Goal: Task Accomplishment & Management: Manage account settings

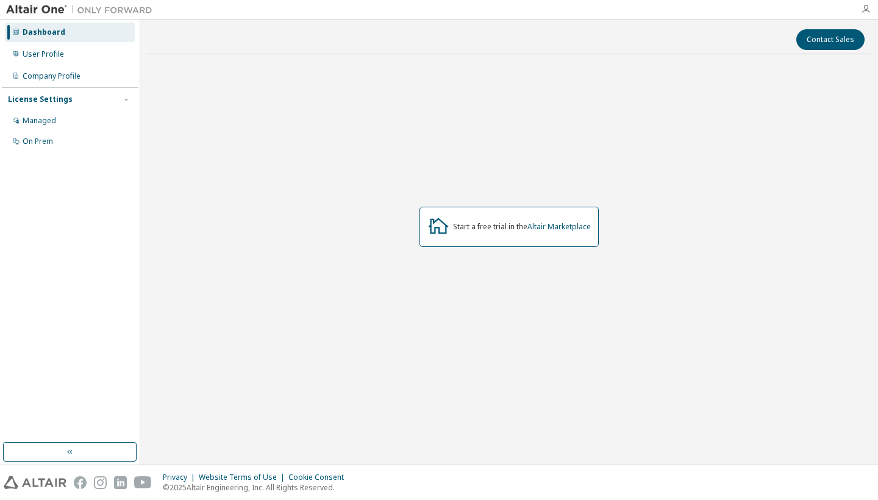
click at [866, 8] on icon "button" at bounding box center [866, 9] width 10 height 10
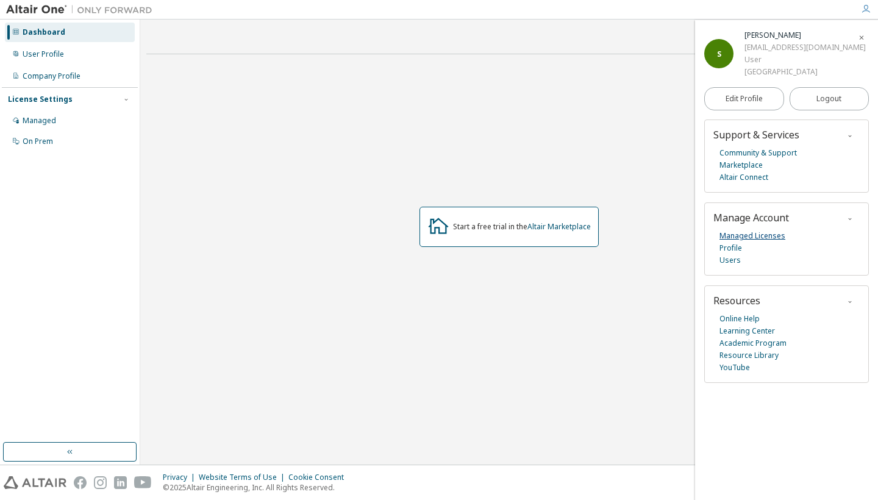
click at [766, 236] on link "Managed Licenses" at bounding box center [753, 236] width 66 height 12
click at [557, 230] on link "Altair Marketplace" at bounding box center [558, 226] width 63 height 10
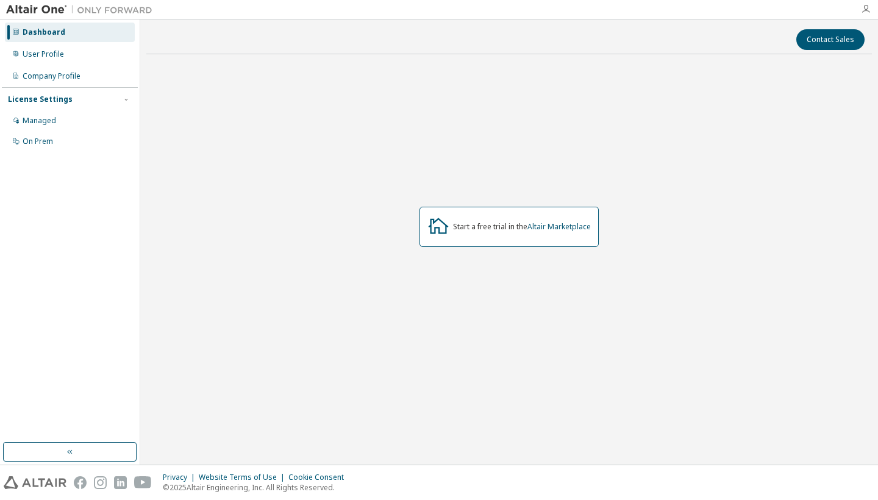
click at [867, 8] on icon "button" at bounding box center [866, 9] width 10 height 10
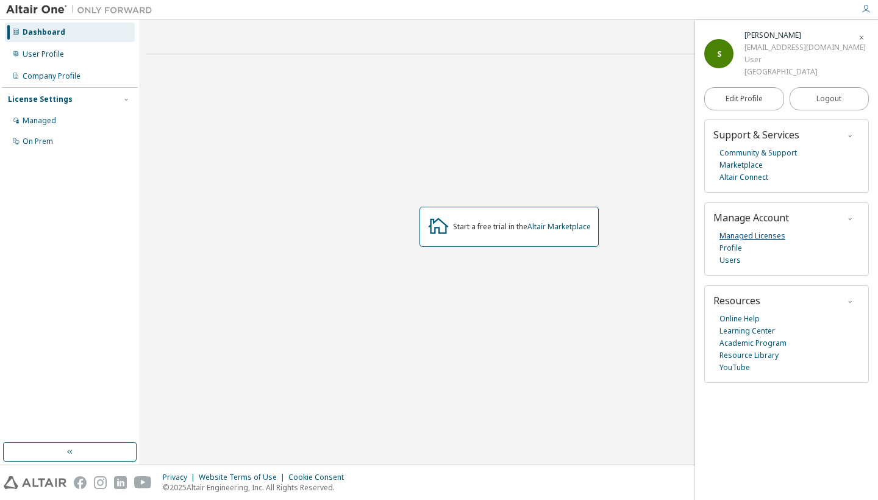
click at [741, 235] on link "Managed Licenses" at bounding box center [753, 236] width 66 height 12
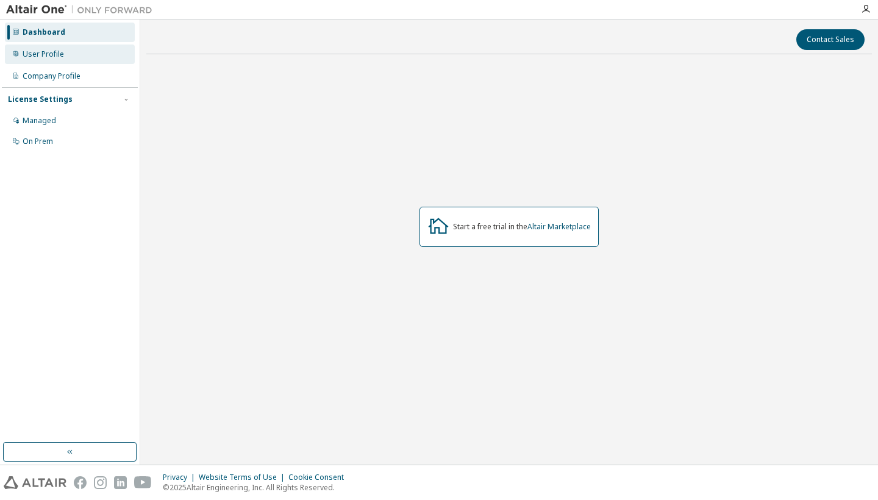
click at [46, 60] on div "User Profile" at bounding box center [70, 55] width 130 height 20
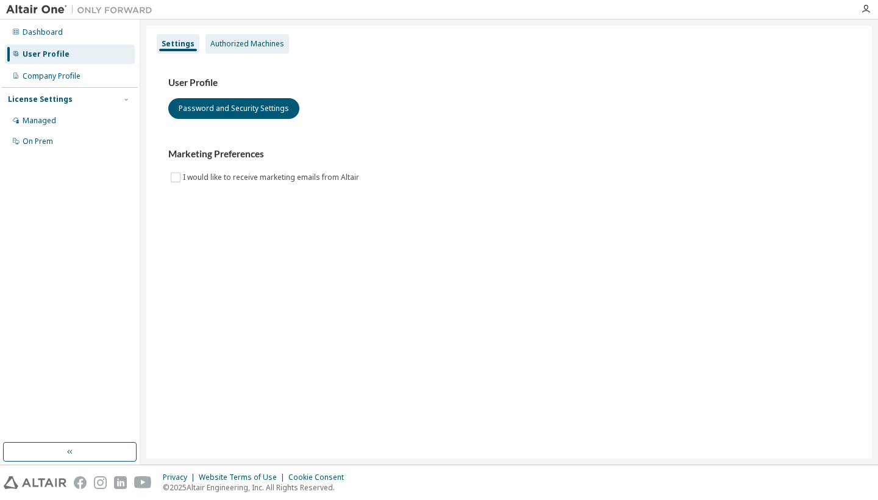
click at [222, 44] on div "Authorized Machines" at bounding box center [247, 44] width 74 height 10
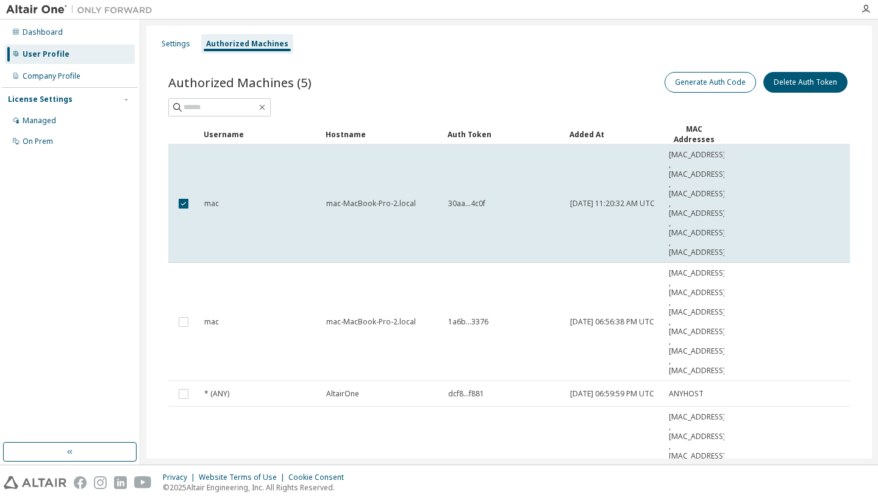
click at [713, 87] on button "Generate Auth Code" at bounding box center [710, 82] width 91 height 21
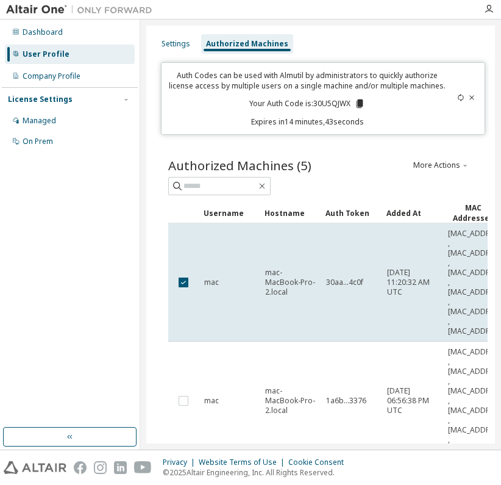
click at [357, 105] on icon at bounding box center [360, 103] width 7 height 9
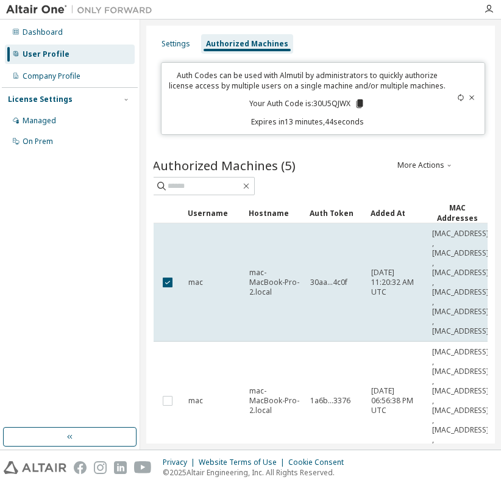
scroll to position [0, 22]
click at [360, 104] on icon at bounding box center [360, 103] width 7 height 9
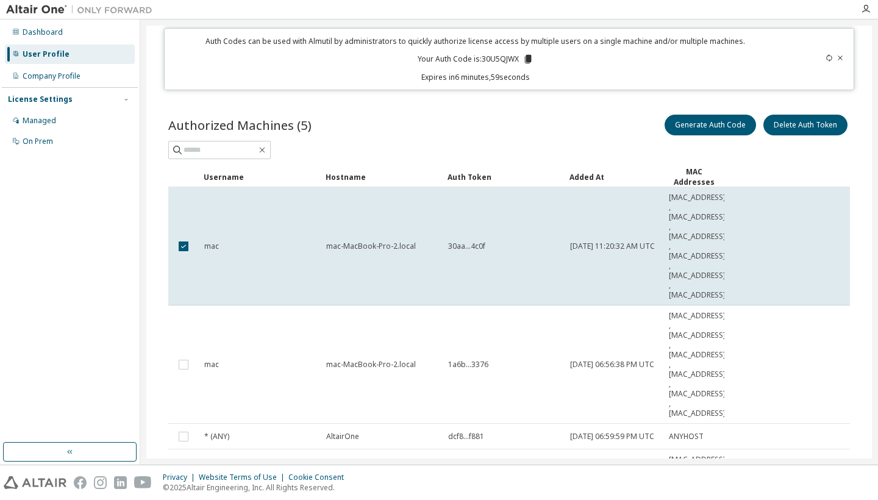
scroll to position [30, 0]
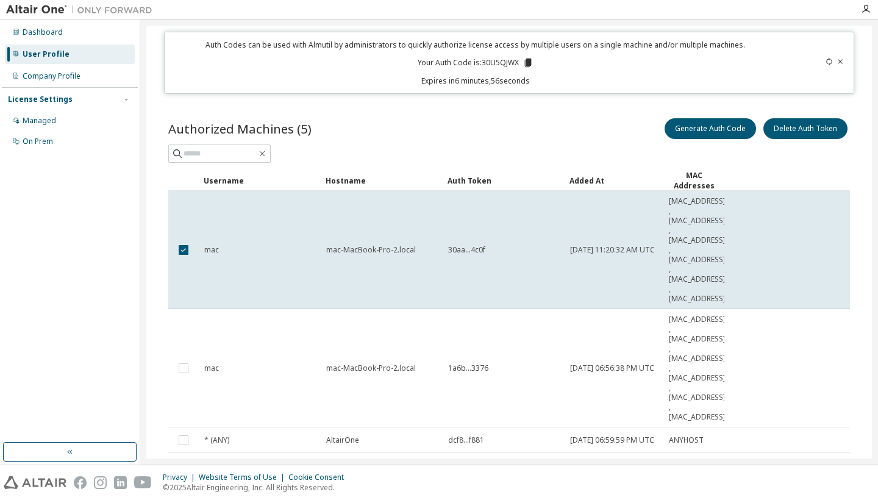
click at [826, 63] on icon at bounding box center [829, 61] width 7 height 7
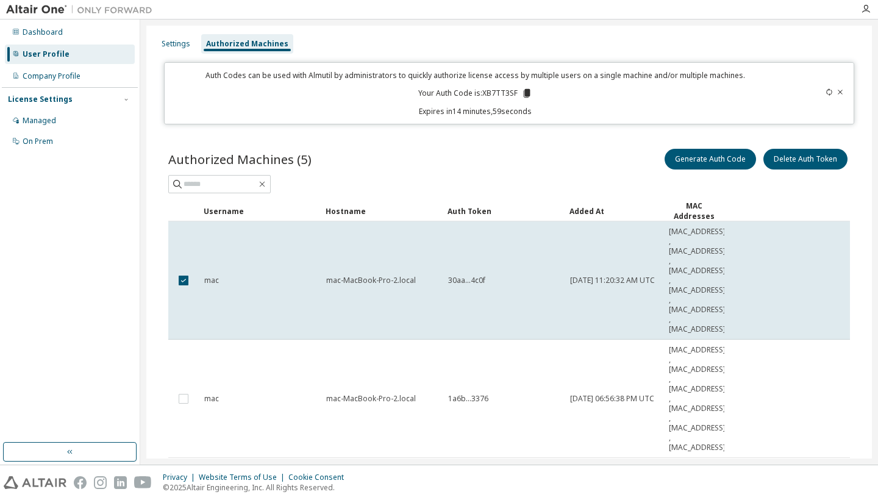
scroll to position [0, 0]
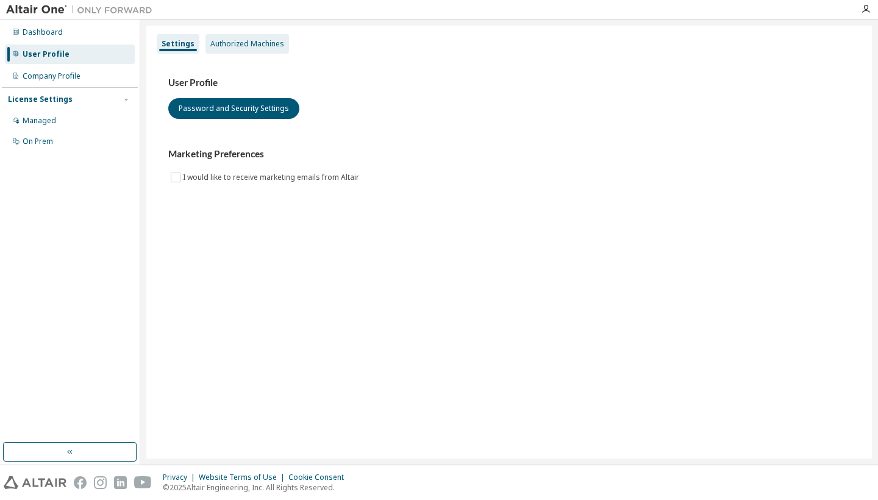
click at [242, 46] on div "Authorized Machines" at bounding box center [247, 44] width 74 height 10
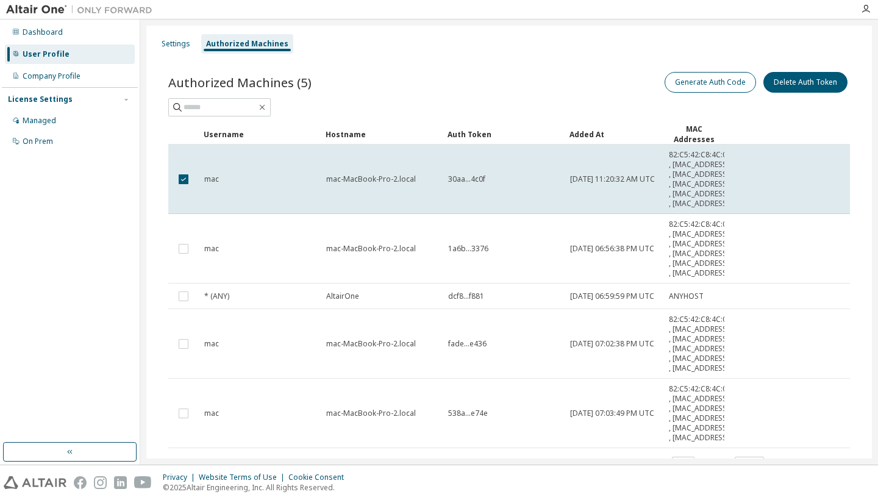
click at [724, 79] on button "Generate Auth Code" at bounding box center [710, 82] width 91 height 21
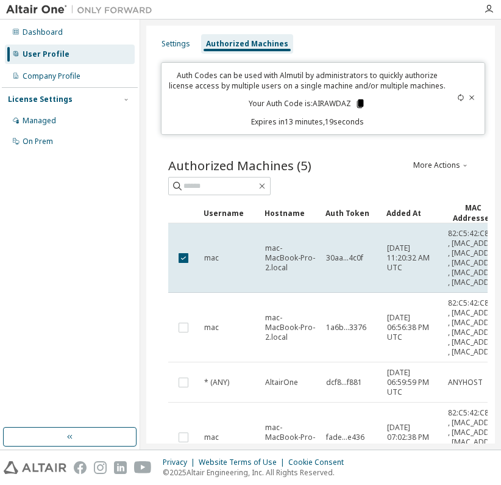
click at [357, 104] on icon at bounding box center [360, 103] width 7 height 9
click at [173, 43] on div "Settings" at bounding box center [176, 44] width 29 height 10
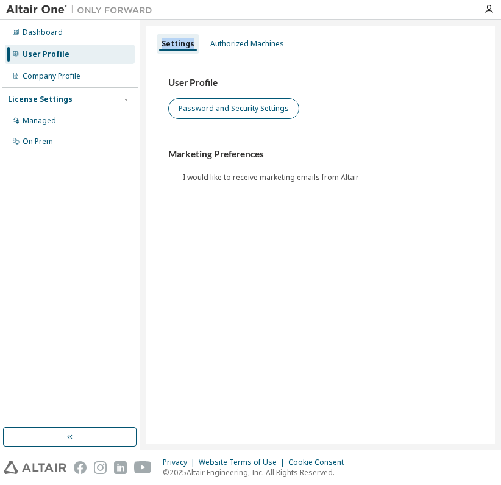
click at [204, 106] on button "Password and Security Settings" at bounding box center [233, 108] width 131 height 21
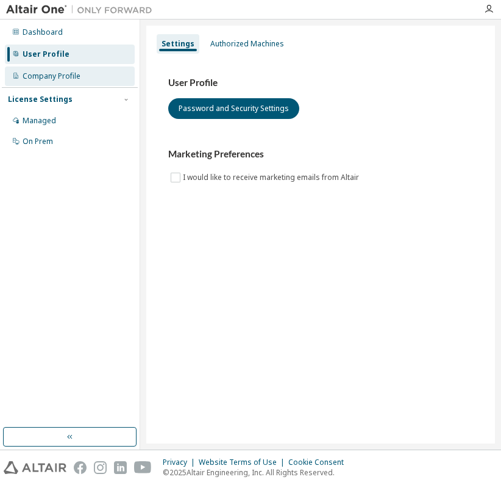
click at [70, 82] on div "Company Profile" at bounding box center [70, 76] width 130 height 20
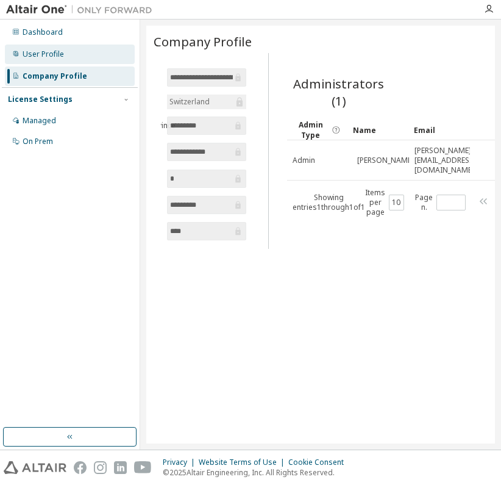
click at [43, 58] on div "User Profile" at bounding box center [43, 54] width 41 height 10
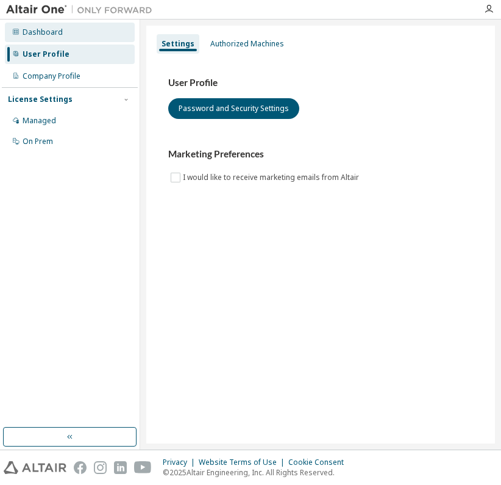
click at [48, 37] on div "Dashboard" at bounding box center [43, 32] width 40 height 10
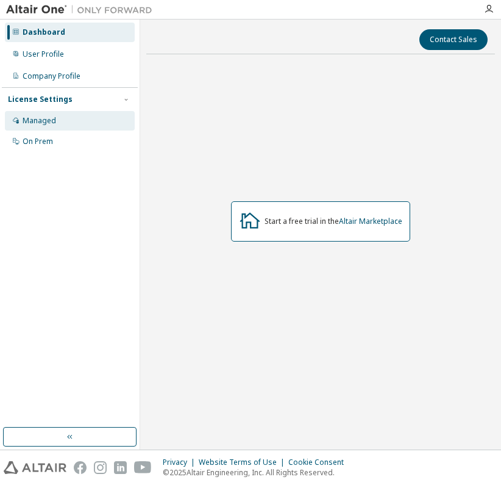
click at [60, 113] on div "Managed" at bounding box center [70, 121] width 130 height 20
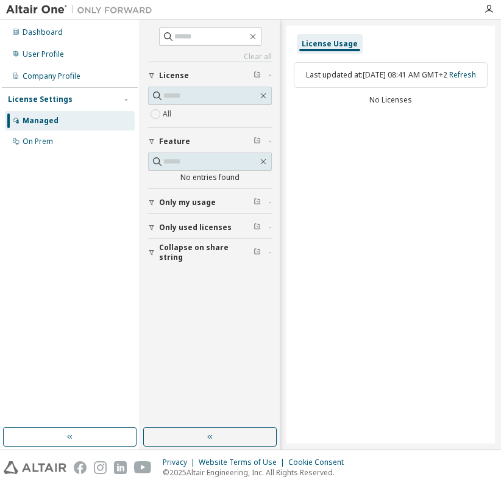
click at [204, 228] on span "Only used licenses" at bounding box center [195, 228] width 73 height 10
click at [449, 80] on link "Refresh" at bounding box center [462, 75] width 27 height 10
click at [47, 147] on div "On Prem" at bounding box center [70, 142] width 130 height 20
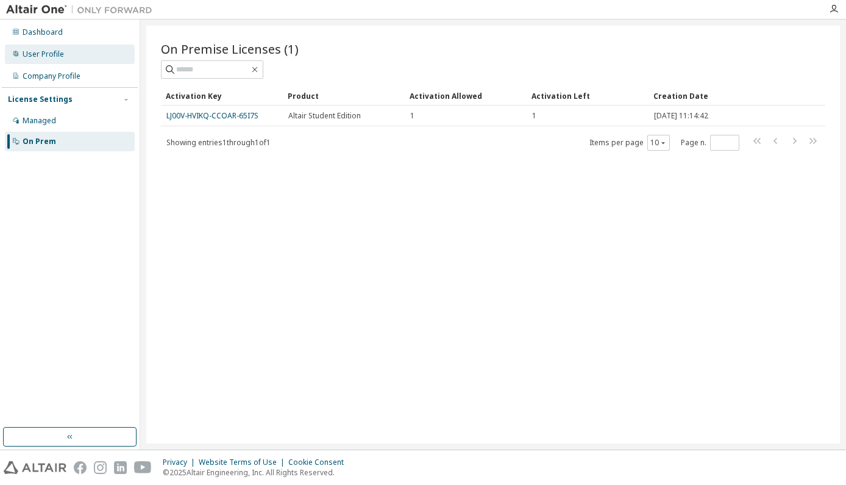
click at [45, 59] on div "User Profile" at bounding box center [43, 54] width 41 height 10
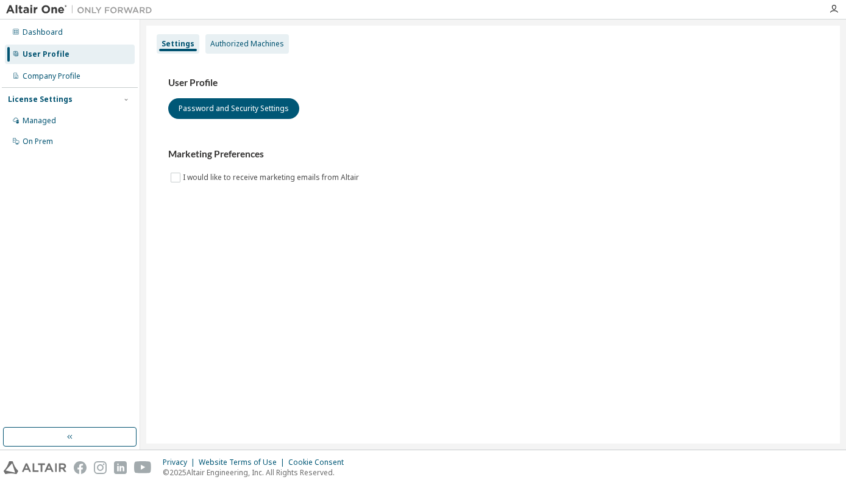
click at [238, 52] on div "Authorized Machines" at bounding box center [247, 44] width 84 height 20
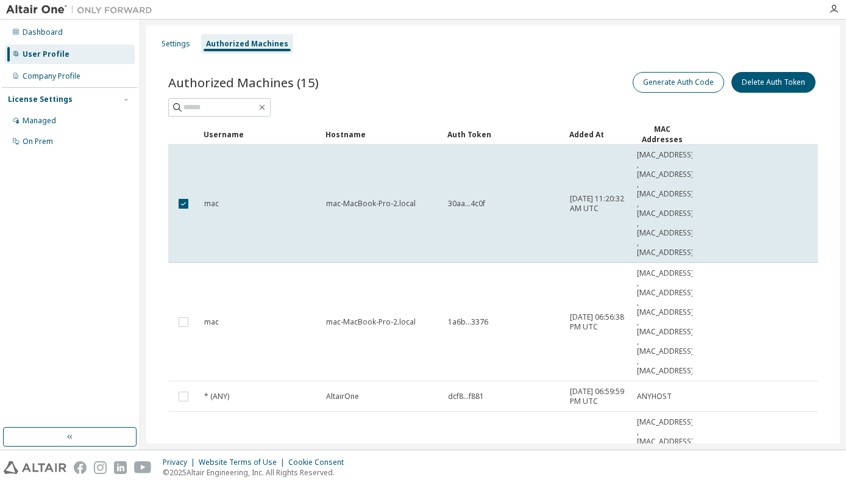
click at [695, 88] on button "Generate Auth Code" at bounding box center [678, 82] width 91 height 21
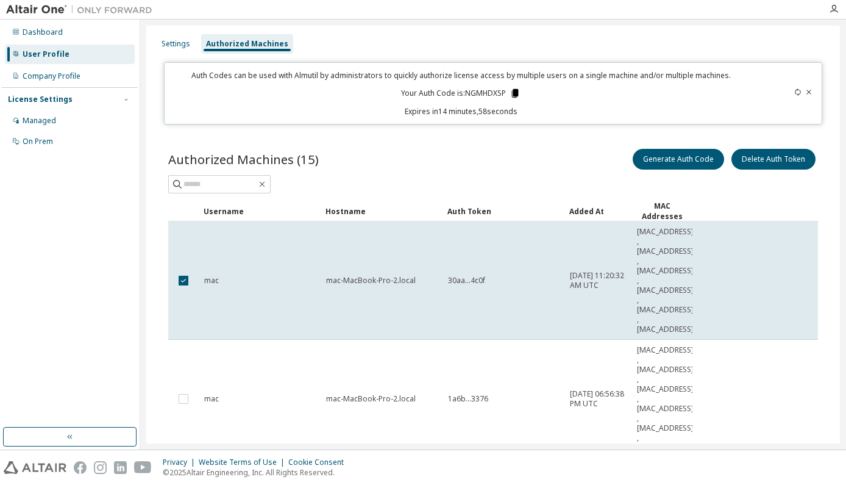
click at [512, 95] on icon at bounding box center [515, 93] width 7 height 9
click at [274, 1] on div at bounding box center [490, 9] width 663 height 19
